Goal: Information Seeking & Learning: Learn about a topic

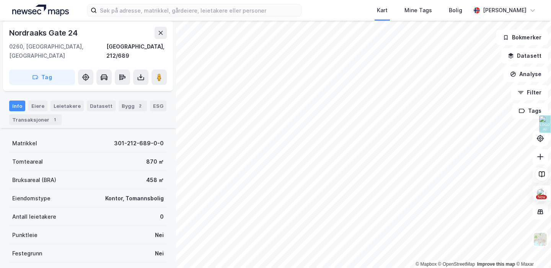
scroll to position [49, 0]
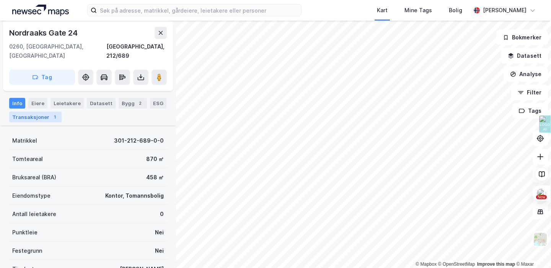
click at [45, 112] on div "Transaksjoner 1" at bounding box center [35, 117] width 52 height 11
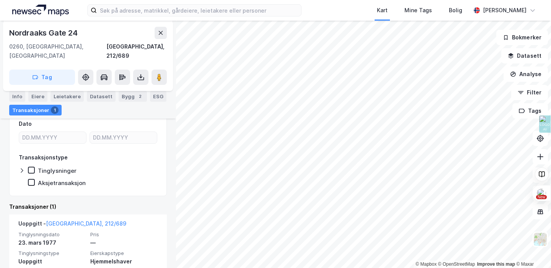
scroll to position [122, 0]
